Goal: Information Seeking & Learning: Learn about a topic

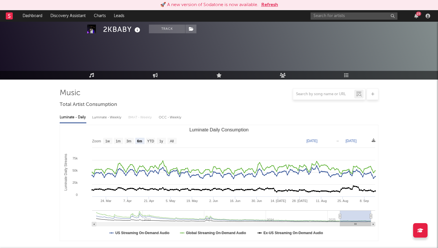
select select "6m"
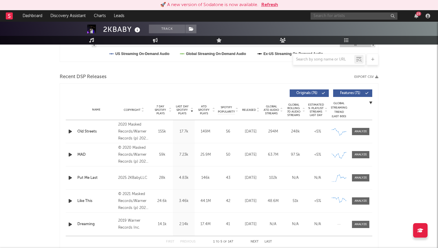
click at [337, 16] on input "text" at bounding box center [354, 15] width 87 height 7
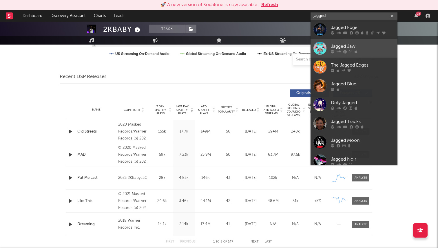
type input "jagged"
click at [356, 44] on div "Jagged Jaw" at bounding box center [363, 46] width 64 height 7
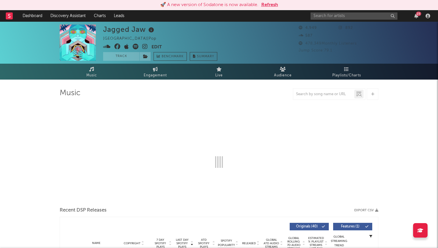
select select "6m"
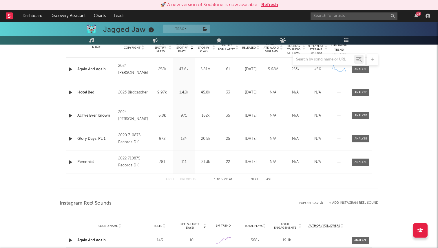
scroll to position [242, 0]
